Goal: Task Accomplishment & Management: Check status

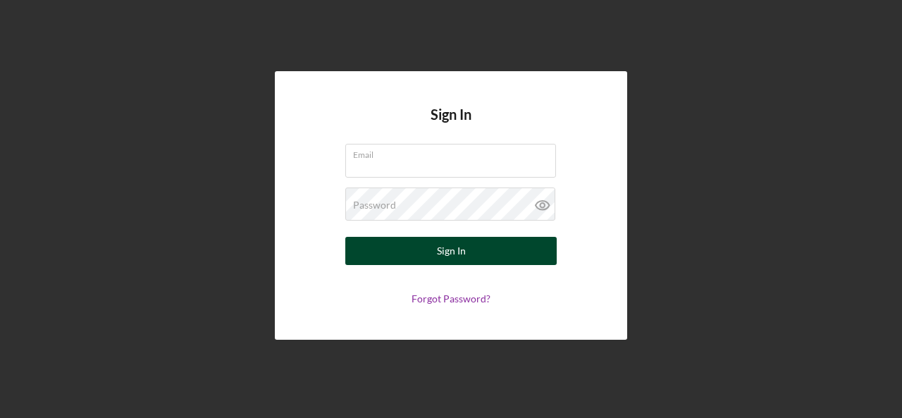
type input "[EMAIL_ADDRESS][DOMAIN_NAME]"
click at [457, 245] on div "Sign In" at bounding box center [451, 251] width 29 height 28
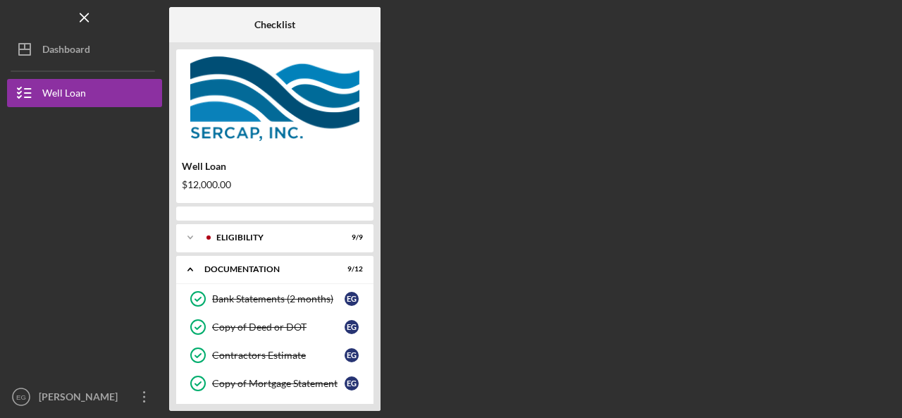
scroll to position [123, 0]
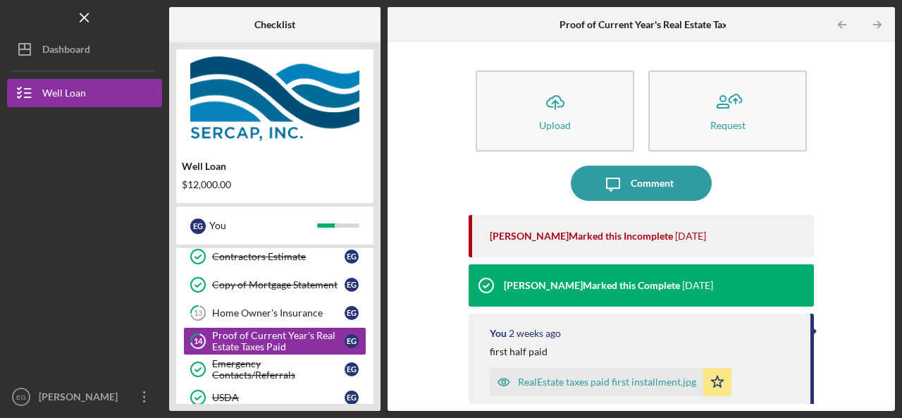
click at [376, 374] on div "Well Loan $12,000.00 E G You Icon/Expander Eligibility 9 / 9 Icon/Expander Docu…" at bounding box center [274, 226] width 211 height 369
click at [276, 314] on div "Home Owner's Insurance" at bounding box center [278, 312] width 133 height 11
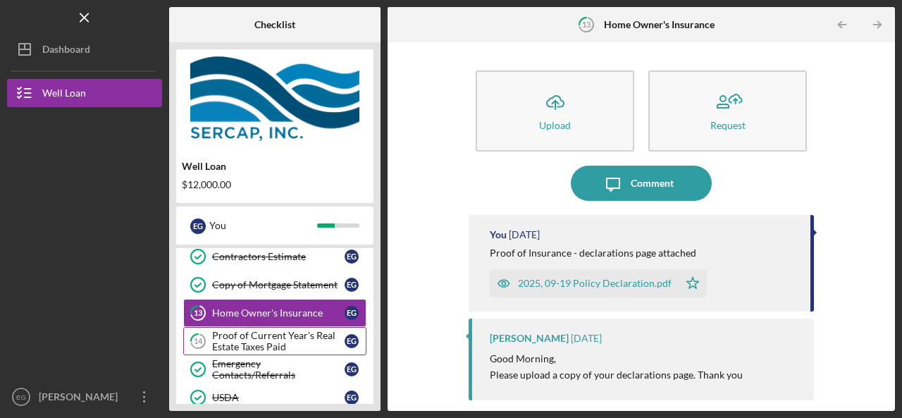
click at [277, 347] on div "Proof of Current Year's Real Estate Taxes Paid" at bounding box center [278, 341] width 133 height 23
